Goal: Task Accomplishment & Management: Manage account settings

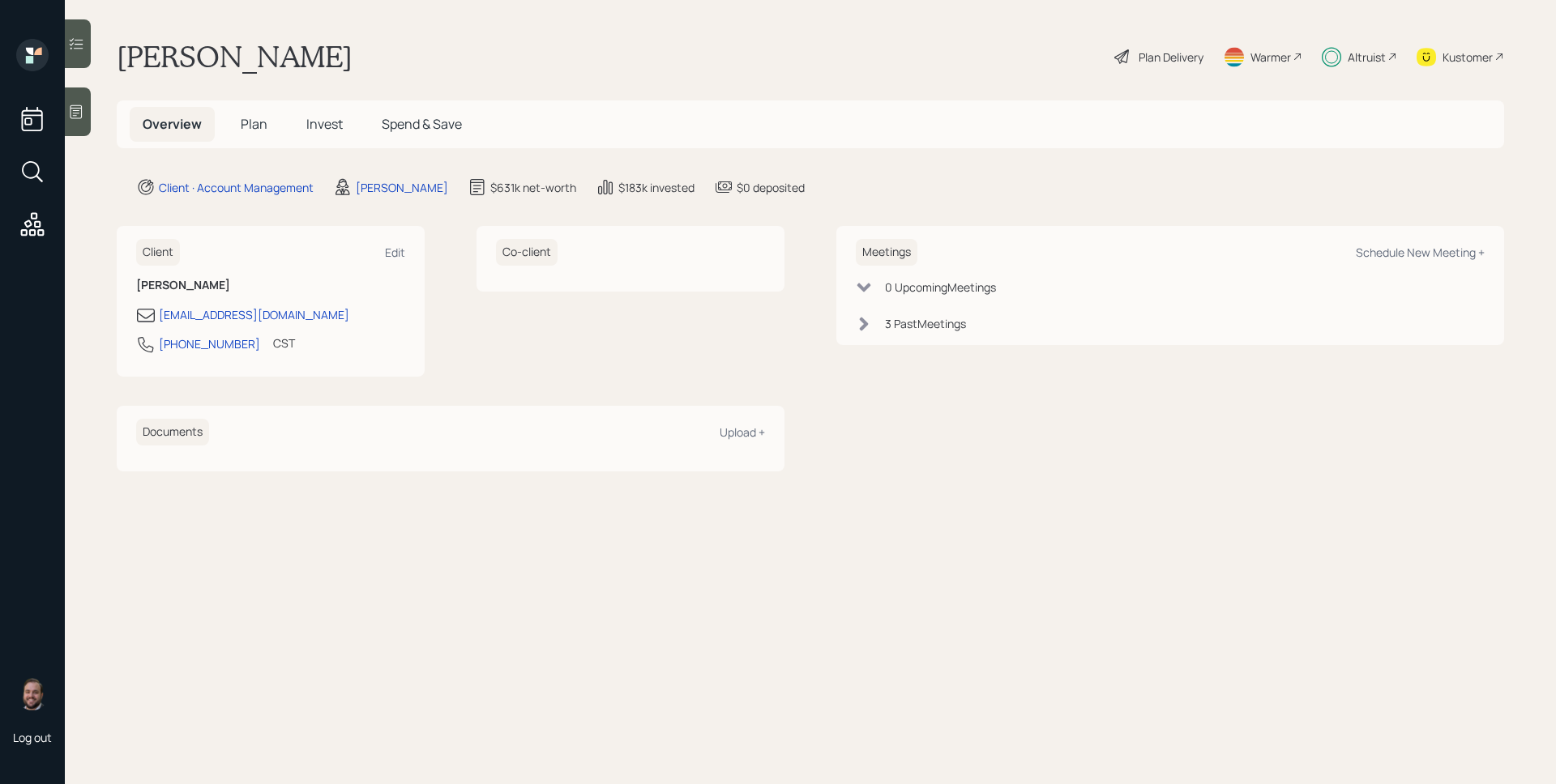
click at [271, 131] on h5 "Plan" at bounding box center [254, 123] width 52 height 35
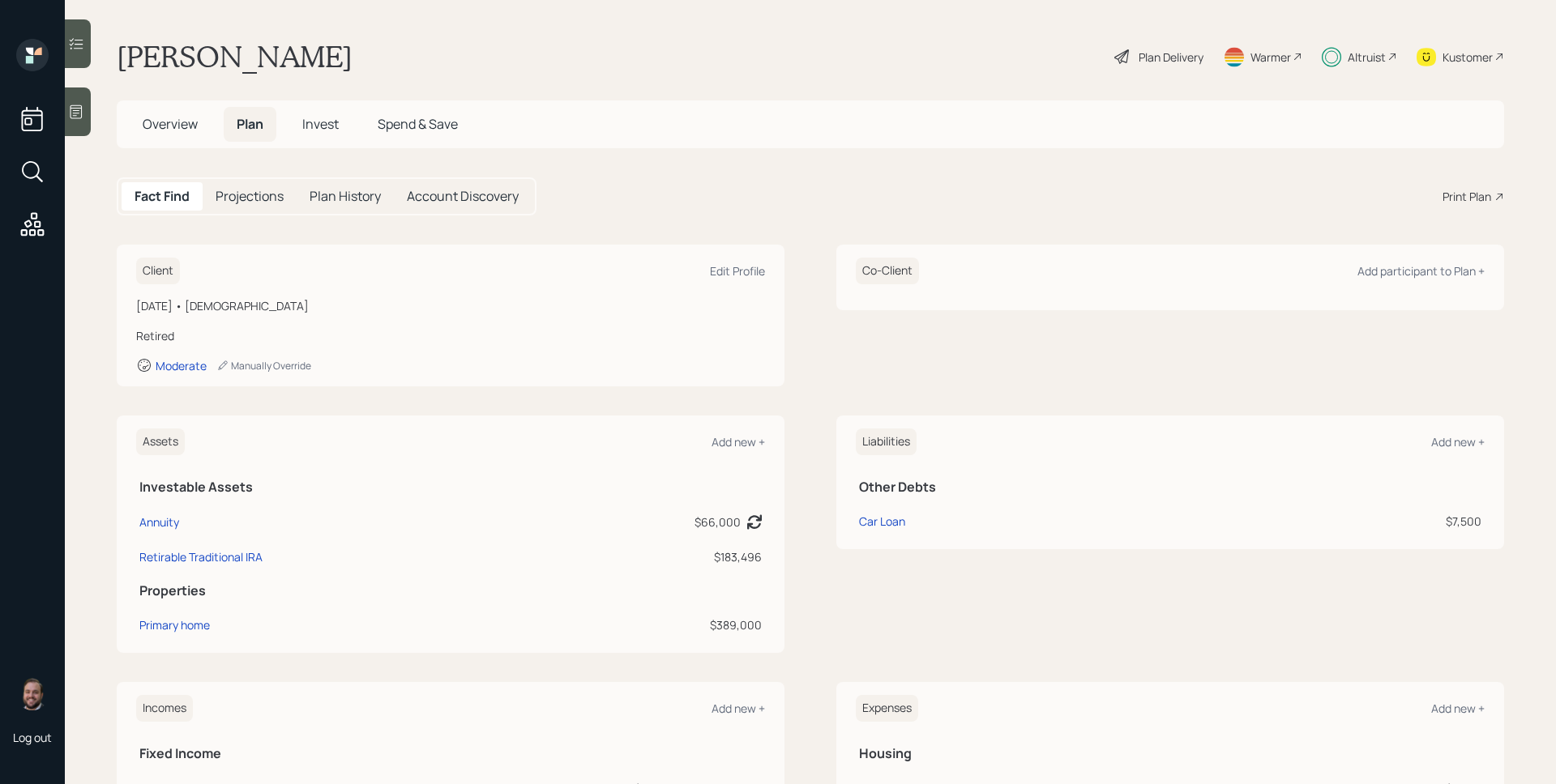
click at [247, 119] on span "Plan" at bounding box center [250, 123] width 27 height 18
click at [307, 129] on span "Invest" at bounding box center [320, 123] width 36 height 18
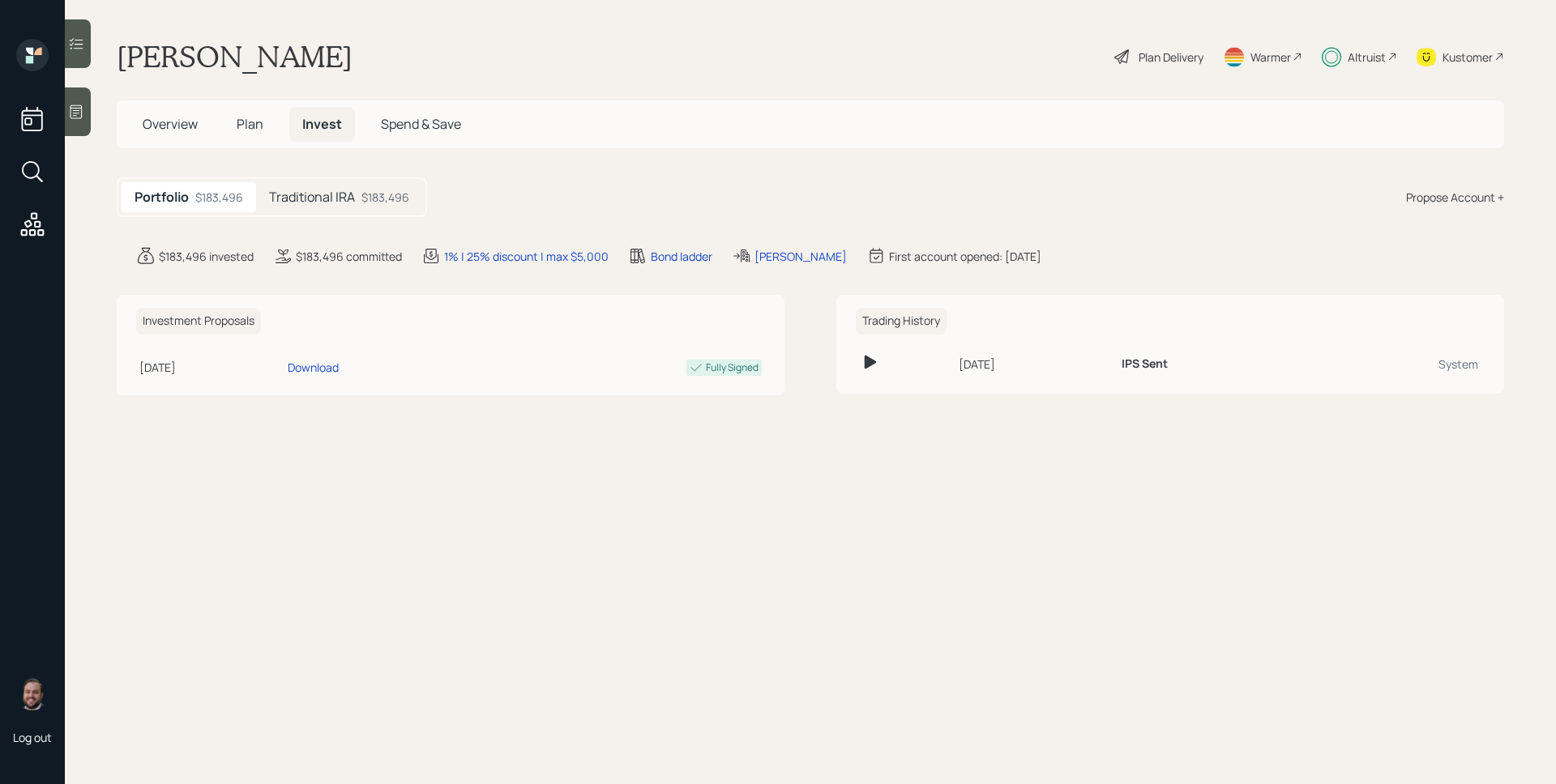
click at [348, 198] on h5 "Traditional IRA" at bounding box center [312, 197] width 86 height 15
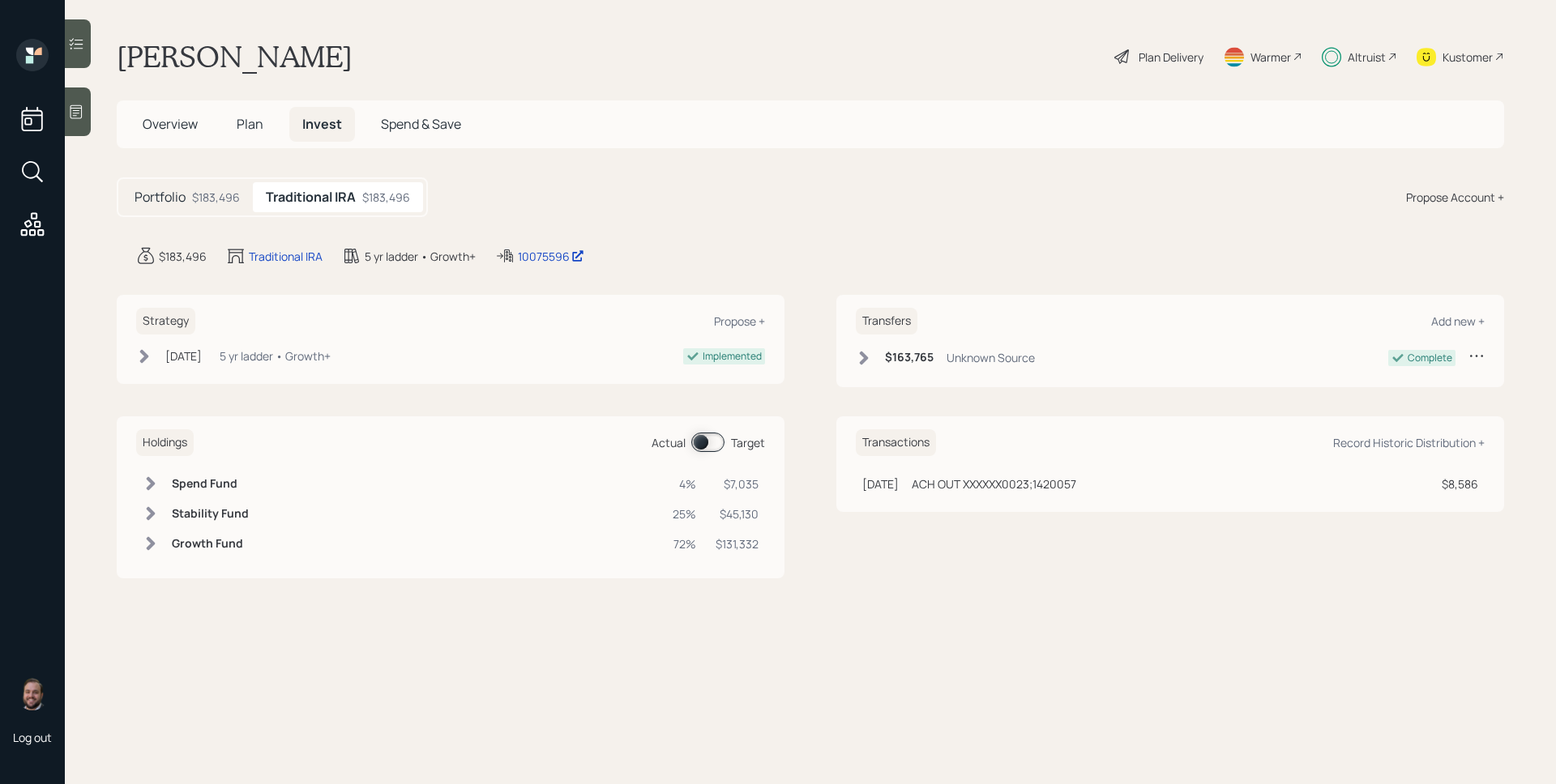
drag, startPoint x: 247, startPoint y: 117, endPoint x: 310, endPoint y: 142, distance: 67.8
click at [248, 119] on span "Plan" at bounding box center [250, 123] width 27 height 18
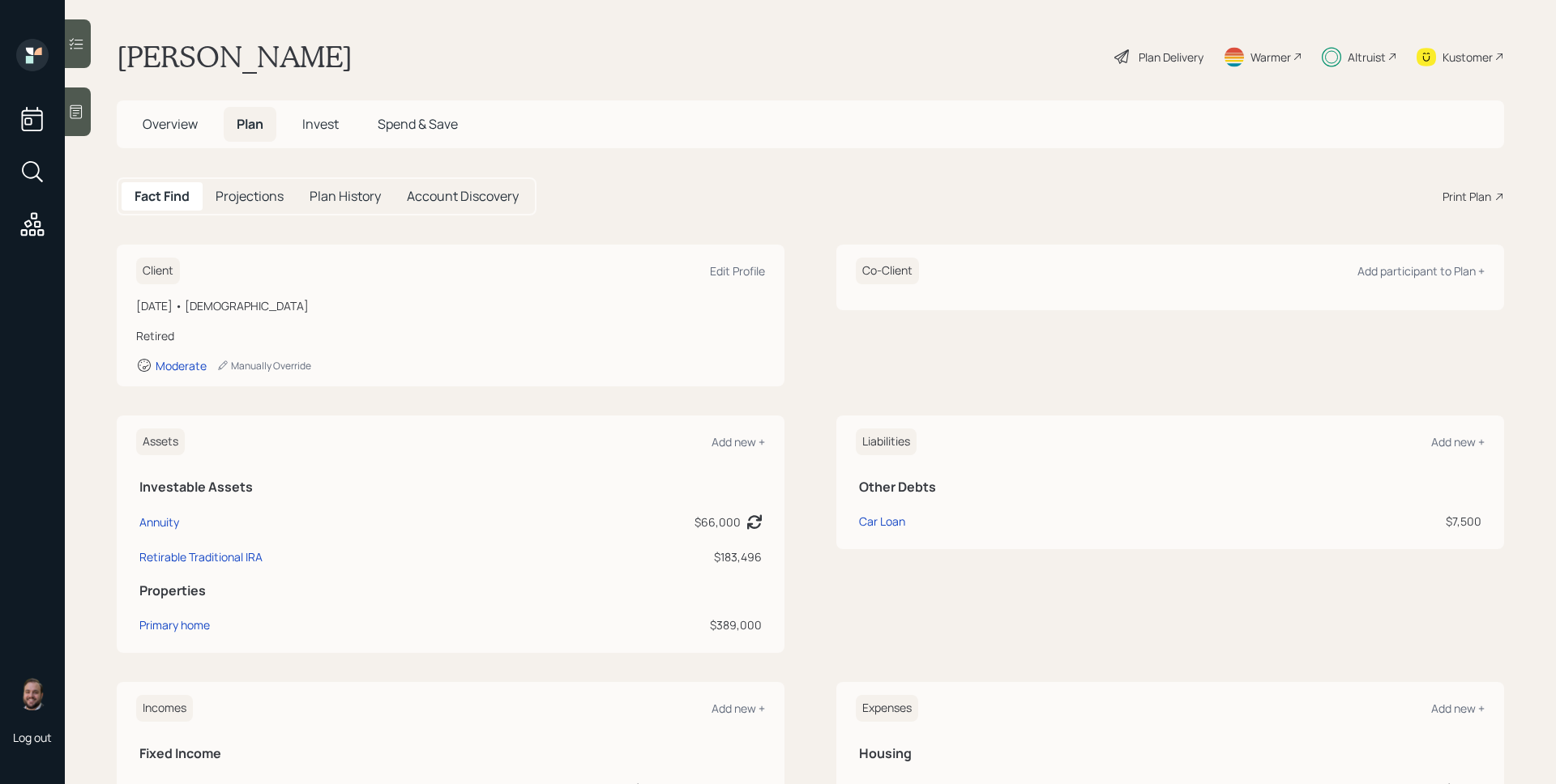
click at [1344, 68] on div "Altruist" at bounding box center [1359, 57] width 76 height 36
click at [1371, 59] on div "Altruist" at bounding box center [1366, 57] width 38 height 17
click at [1152, 56] on div "Plan Delivery" at bounding box center [1170, 57] width 64 height 17
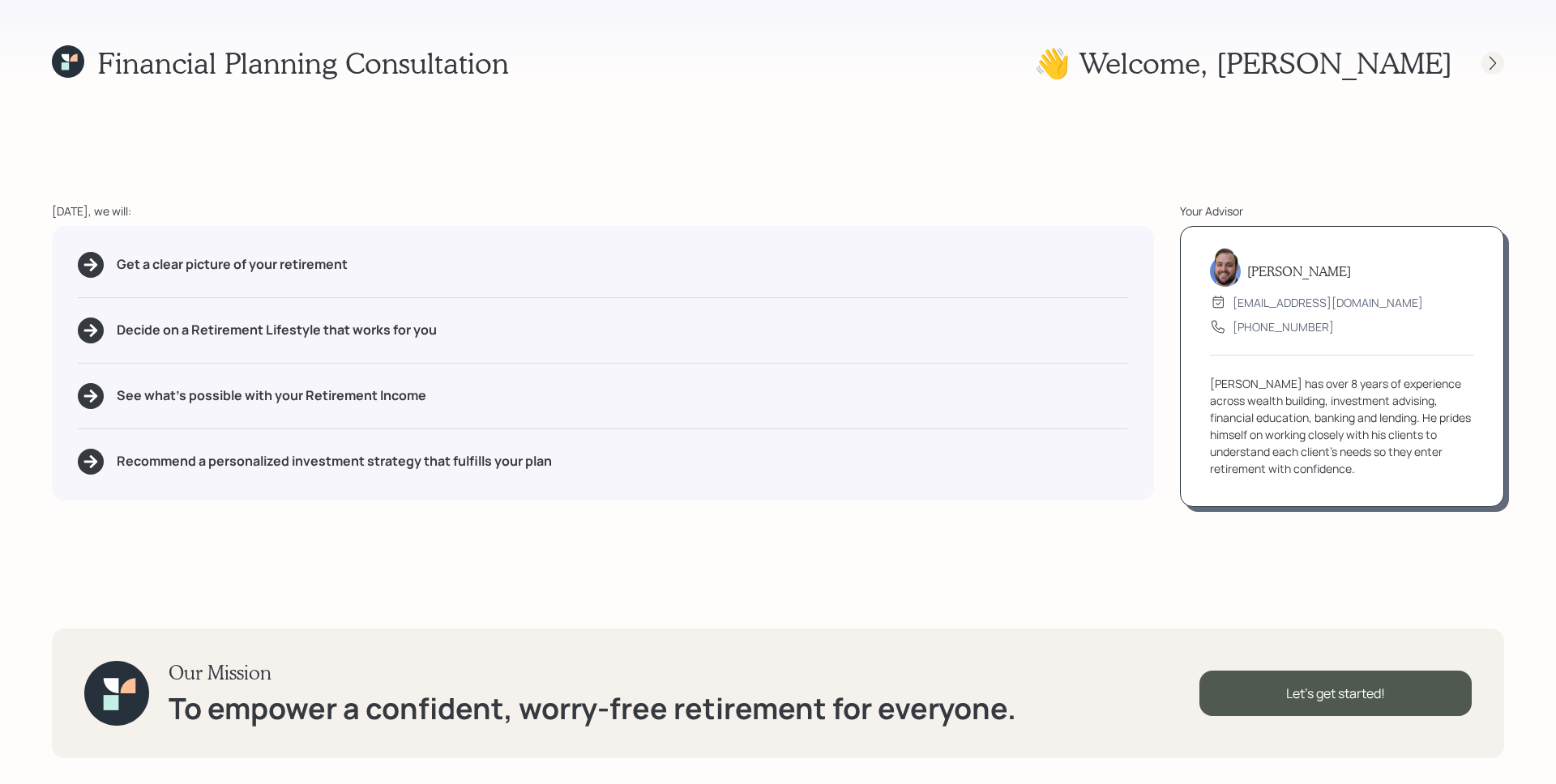
click at [1492, 65] on icon at bounding box center [1492, 63] width 7 height 14
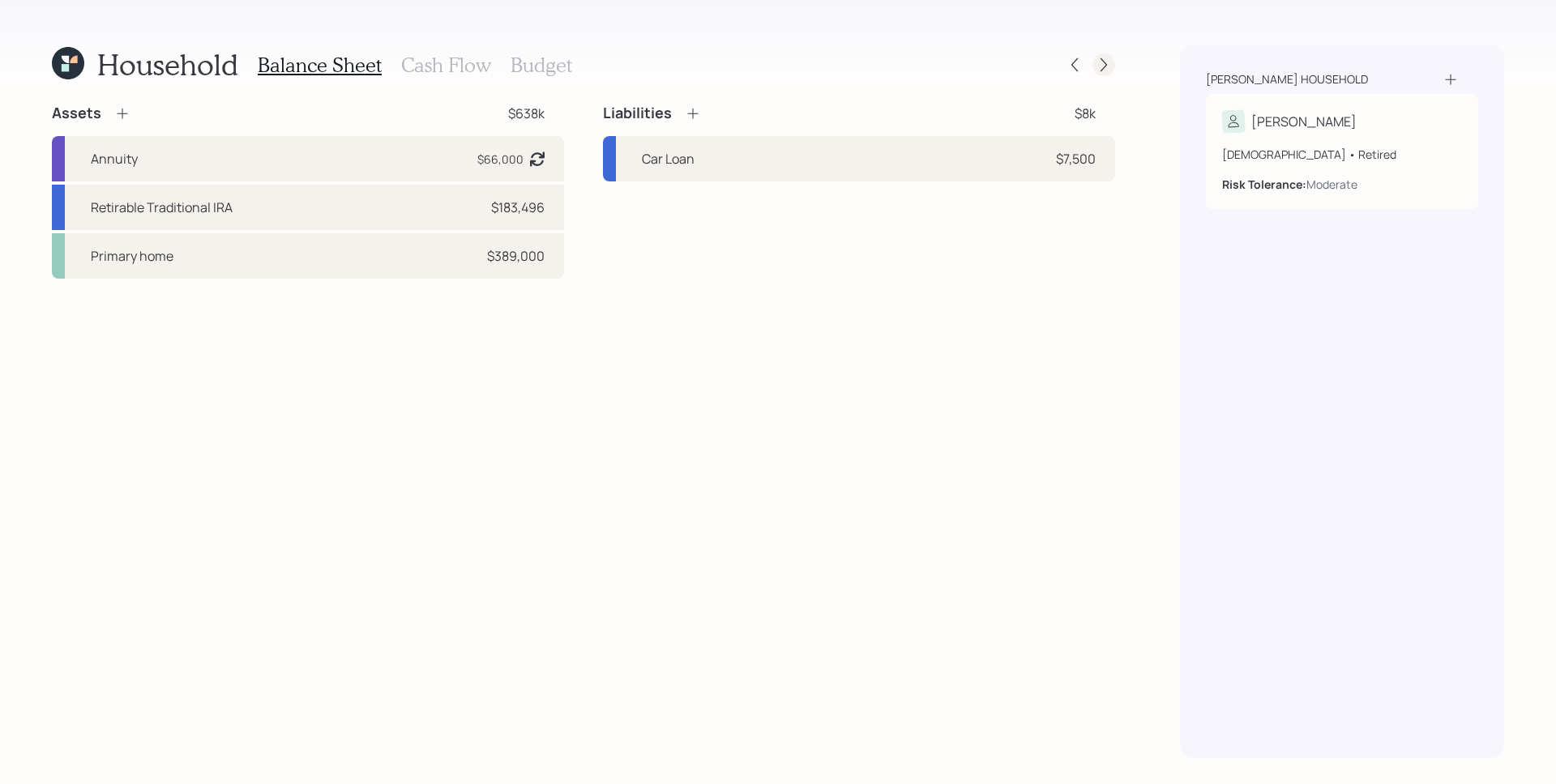
click at [1100, 64] on icon at bounding box center [1103, 64] width 16 height 16
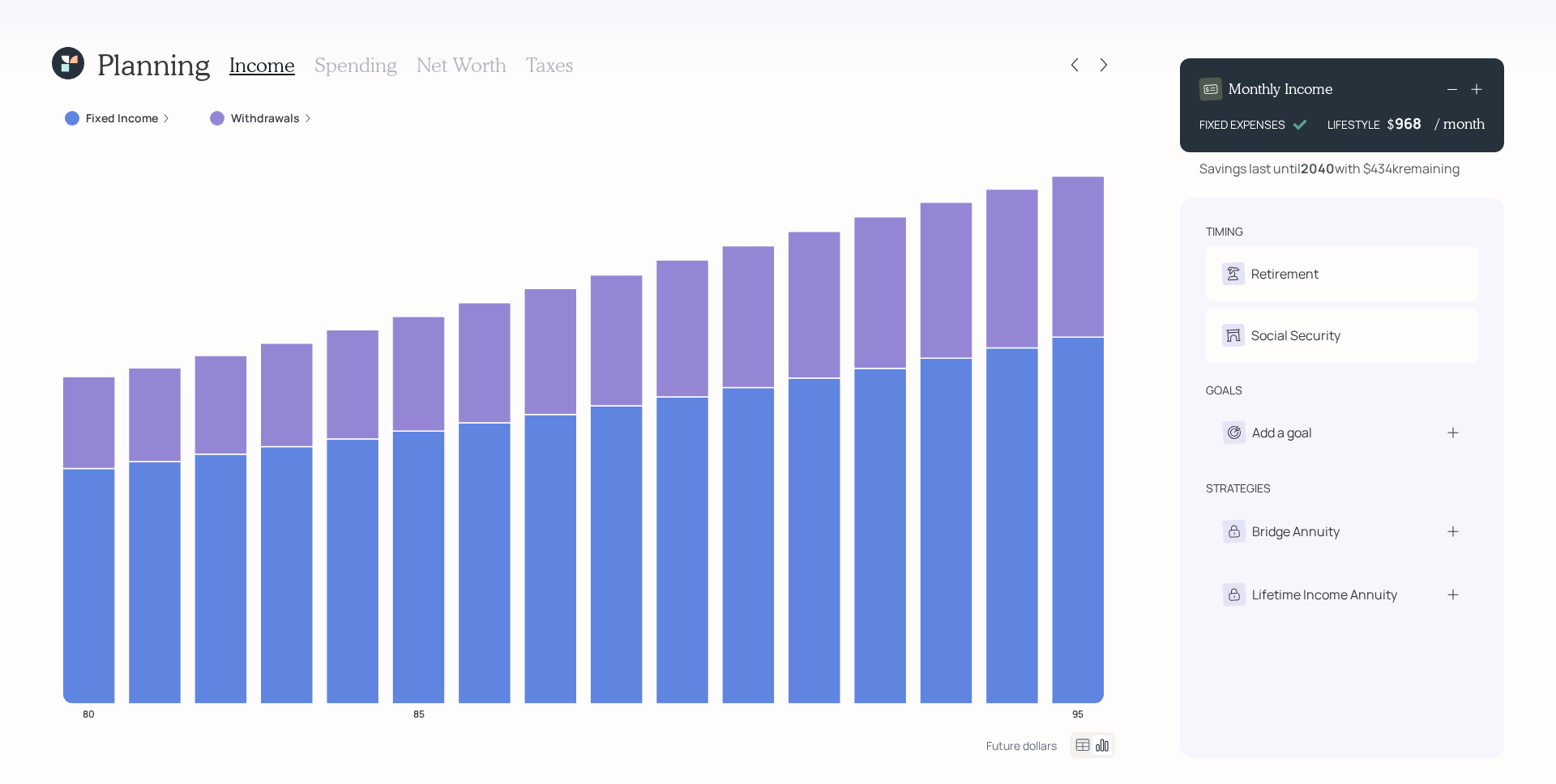
click at [253, 119] on label "Withdrawals" at bounding box center [265, 118] width 69 height 16
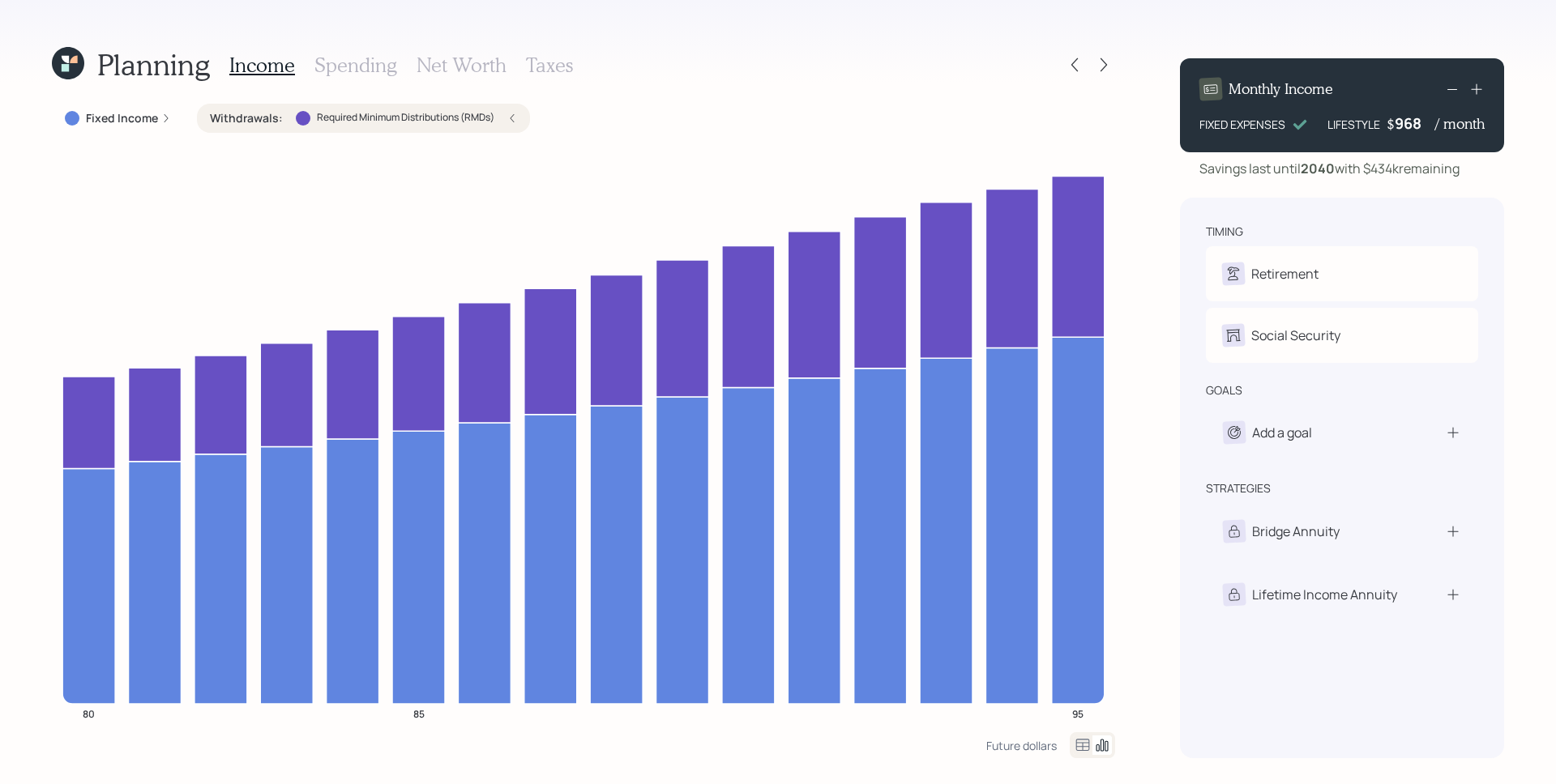
click at [51, 70] on div "Planning Income Spending Net Worth Taxes Fixed Income Withdrawals : Required Mi…" at bounding box center [778, 392] width 1556 height 784
click at [61, 70] on icon at bounding box center [67, 63] width 33 height 33
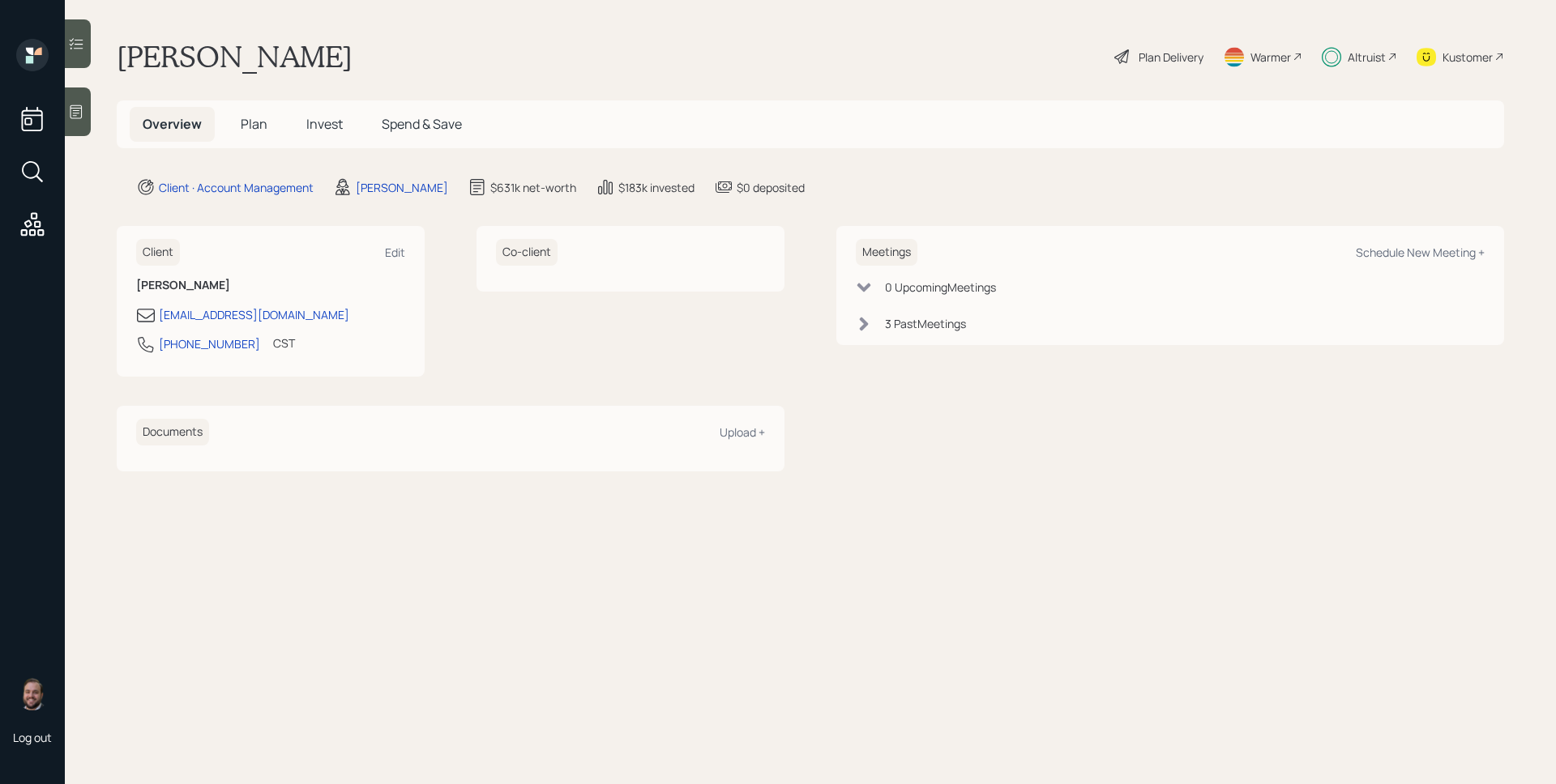
click at [1369, 46] on div "Altruist" at bounding box center [1359, 57] width 76 height 36
click at [1404, 264] on div "Meetings Schedule New Meeting +" at bounding box center [1170, 252] width 629 height 27
click at [1404, 264] on div "Meetings Schedule New Meeting +" at bounding box center [1170, 252] width 629 height 27
click at [1401, 259] on div "Schedule New Meeting +" at bounding box center [1420, 252] width 129 height 15
select select "d946c976-65aa-4529-ac9d-02c4f1114fc0"
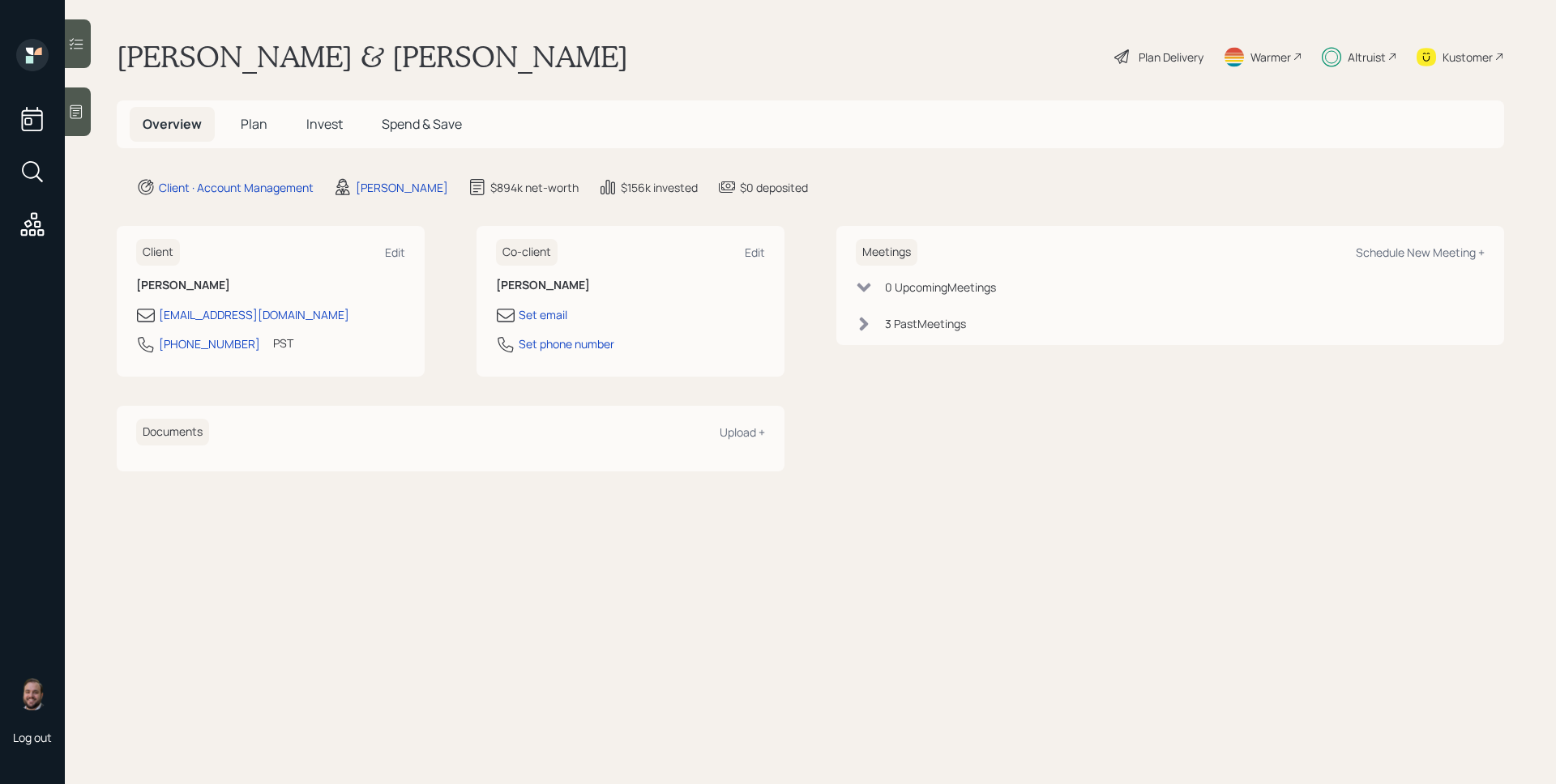
click at [1392, 260] on div "Meetings Schedule New Meeting +" at bounding box center [1170, 252] width 629 height 27
